Goal: Information Seeking & Learning: Learn about a topic

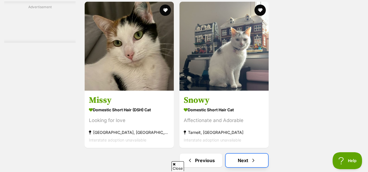
click at [243, 154] on link "Next" at bounding box center [247, 161] width 42 height 14
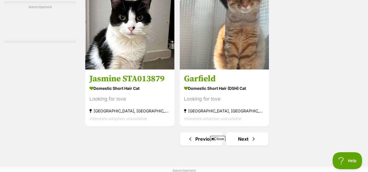
scroll to position [1288, 0]
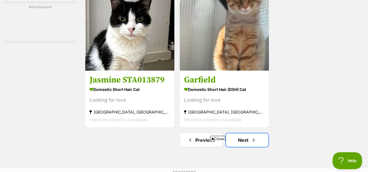
click at [243, 137] on link "Next" at bounding box center [247, 141] width 42 height 14
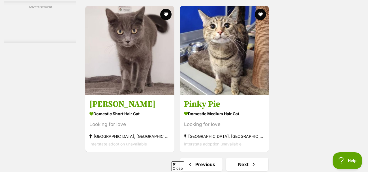
scroll to position [1265, 0]
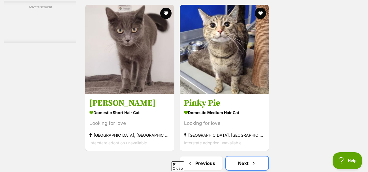
click at [234, 167] on link "Next" at bounding box center [247, 164] width 42 height 14
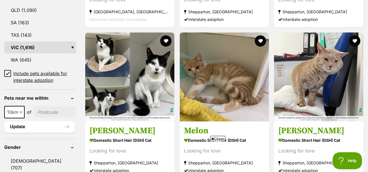
scroll to position [362, 0]
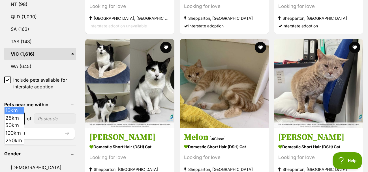
click at [18, 115] on span "10km" at bounding box center [14, 119] width 19 height 8
select select "25"
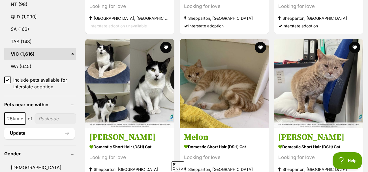
scroll to position [0, 0]
click at [44, 114] on input"] "postcode" at bounding box center [56, 119] width 42 height 11
type input"] "3806"
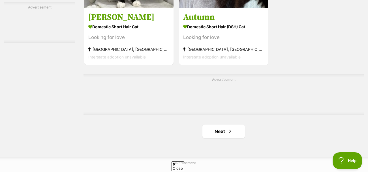
scroll to position [1302, 0]
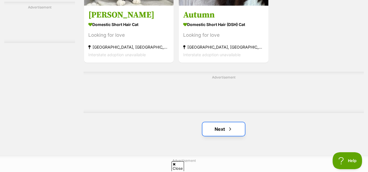
click at [237, 124] on link "Next" at bounding box center [223, 130] width 42 height 14
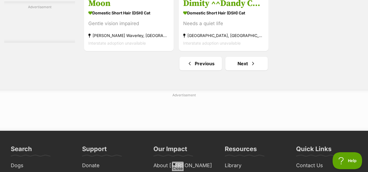
scroll to position [1368, 0]
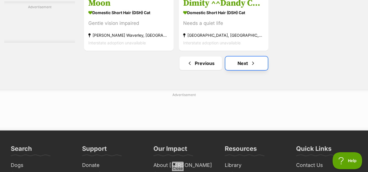
click at [244, 62] on link "Next" at bounding box center [246, 64] width 42 height 14
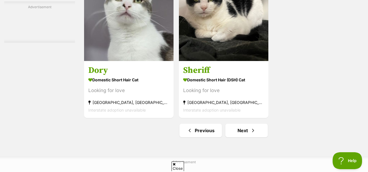
scroll to position [1366, 0]
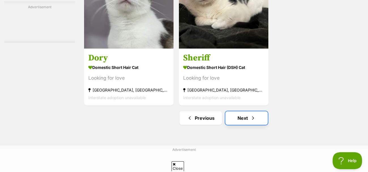
click at [245, 112] on link "Next" at bounding box center [246, 119] width 42 height 14
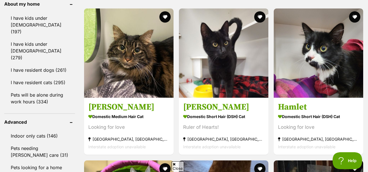
scroll to position [552, 0]
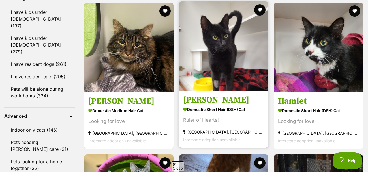
click at [256, 68] on img at bounding box center [223, 45] width 89 height 89
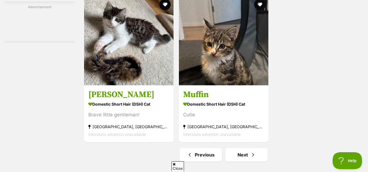
scroll to position [1276, 0]
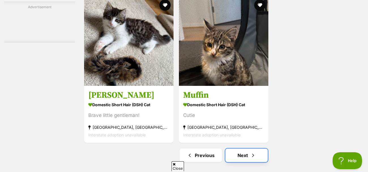
click at [248, 149] on link "Next" at bounding box center [246, 156] width 42 height 14
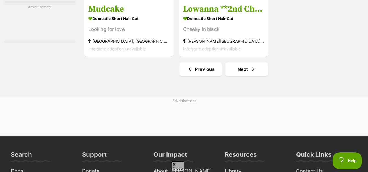
scroll to position [1378, 0]
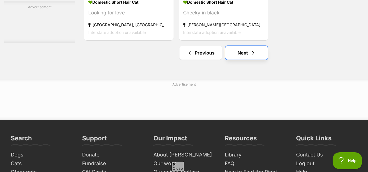
click at [239, 48] on link "Next" at bounding box center [246, 53] width 42 height 14
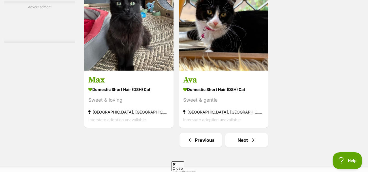
scroll to position [1347, 0]
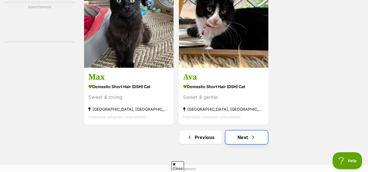
click at [248, 131] on link "Next" at bounding box center [246, 138] width 42 height 14
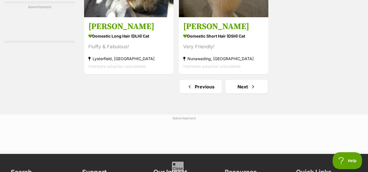
scroll to position [1344, 0]
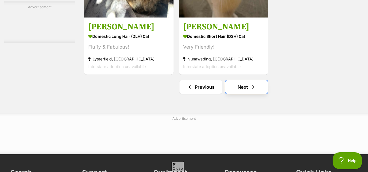
click at [248, 82] on link "Next" at bounding box center [246, 87] width 42 height 14
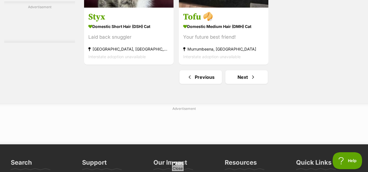
scroll to position [1354, 0]
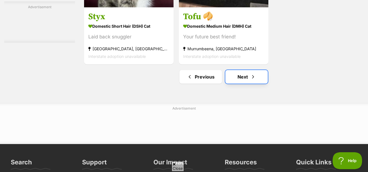
click at [247, 75] on link "Next" at bounding box center [246, 77] width 42 height 14
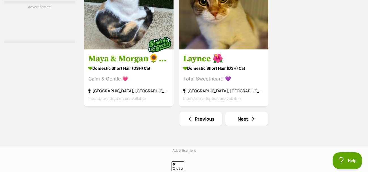
scroll to position [1368, 0]
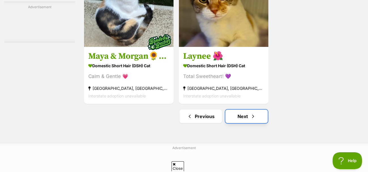
click at [248, 110] on link "Next" at bounding box center [246, 117] width 42 height 14
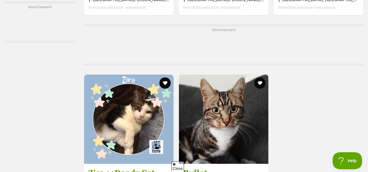
scroll to position [1380, 0]
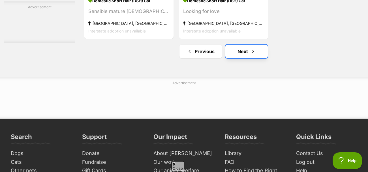
click at [244, 48] on link "Next" at bounding box center [246, 52] width 42 height 14
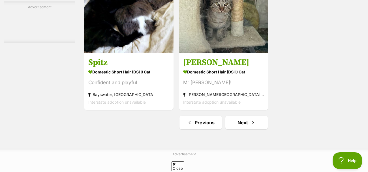
scroll to position [1346, 0]
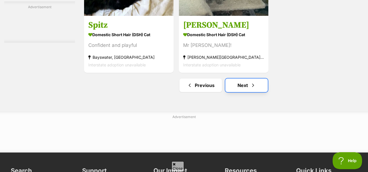
click at [247, 79] on link "Next" at bounding box center [246, 86] width 42 height 14
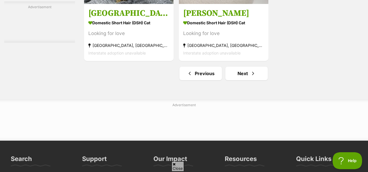
scroll to position [1412, 0]
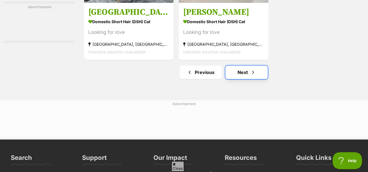
click at [246, 66] on link "Next" at bounding box center [246, 73] width 42 height 14
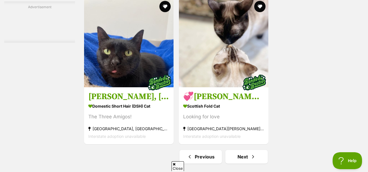
scroll to position [1274, 0]
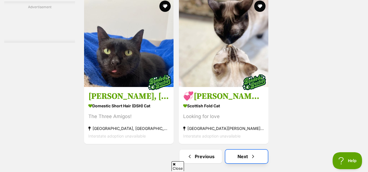
click at [254, 150] on link "Next" at bounding box center [246, 157] width 42 height 14
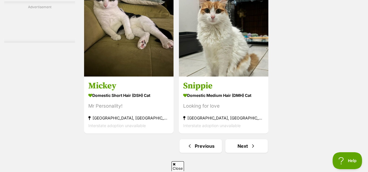
scroll to position [1294, 0]
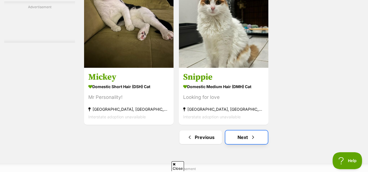
click at [241, 136] on link "Next" at bounding box center [246, 138] width 42 height 14
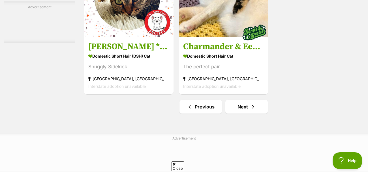
scroll to position [1388, 0]
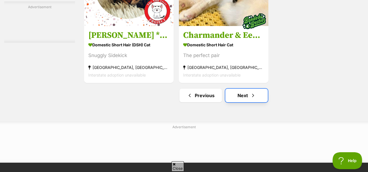
click at [245, 89] on link "Next" at bounding box center [246, 96] width 42 height 14
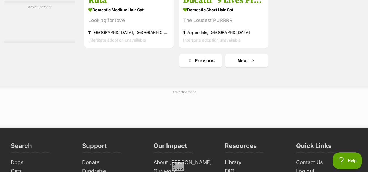
scroll to position [1370, 0]
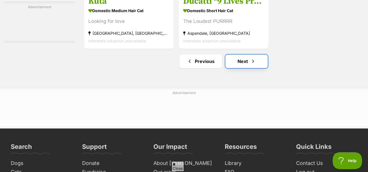
click at [247, 59] on link "Next" at bounding box center [246, 62] width 42 height 14
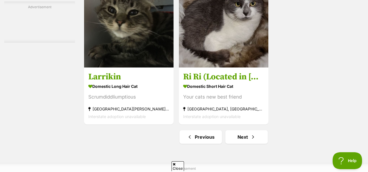
scroll to position [1295, 0]
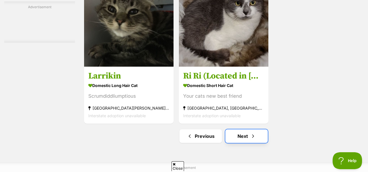
click at [251, 133] on span "Next page" at bounding box center [253, 136] width 6 height 7
